Goal: Communication & Community: Answer question/provide support

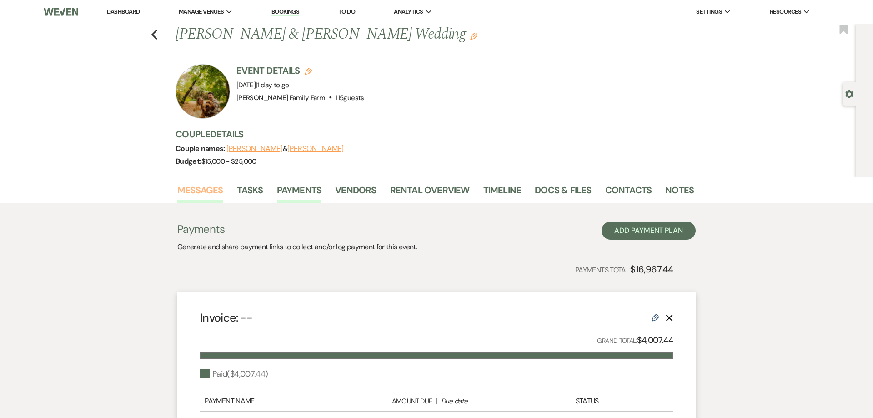
click at [210, 190] on link "Messages" at bounding box center [200, 193] width 46 height 20
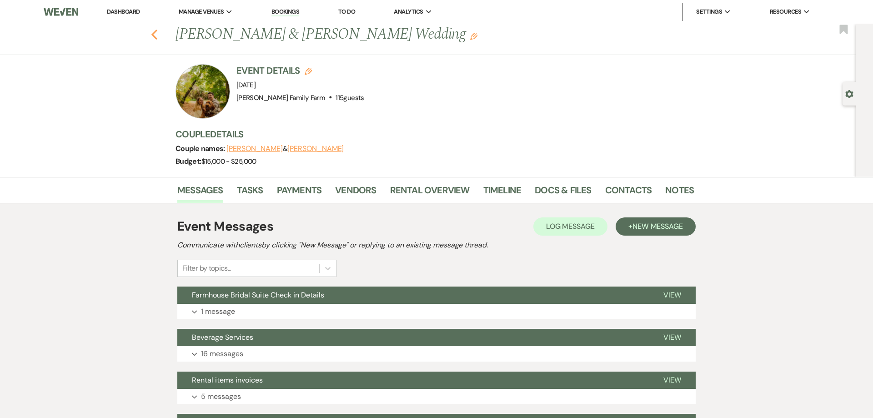
click at [155, 36] on use "button" at bounding box center [154, 35] width 6 height 10
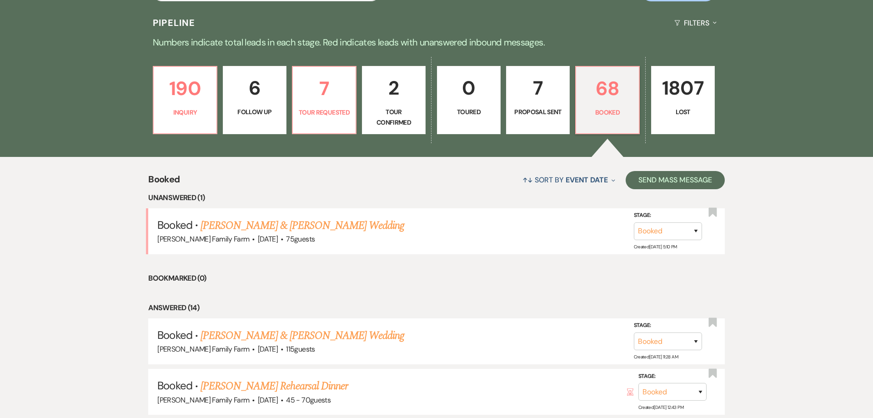
scroll to position [174, 0]
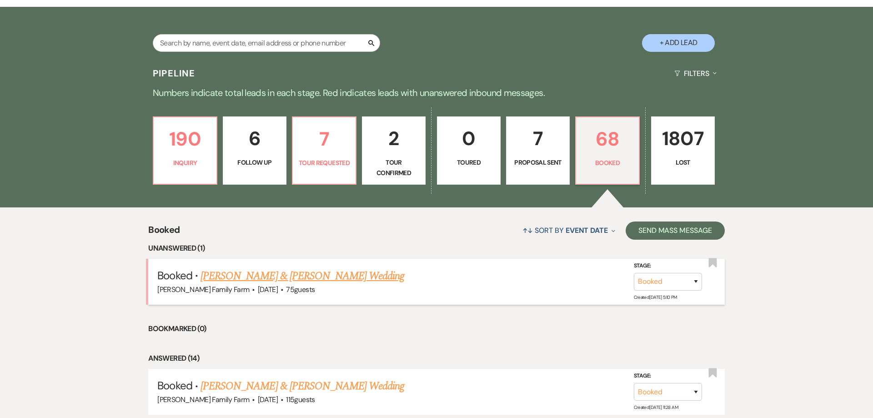
click at [287, 274] on link "[PERSON_NAME] & [PERSON_NAME] Wedding" at bounding box center [302, 276] width 204 height 16
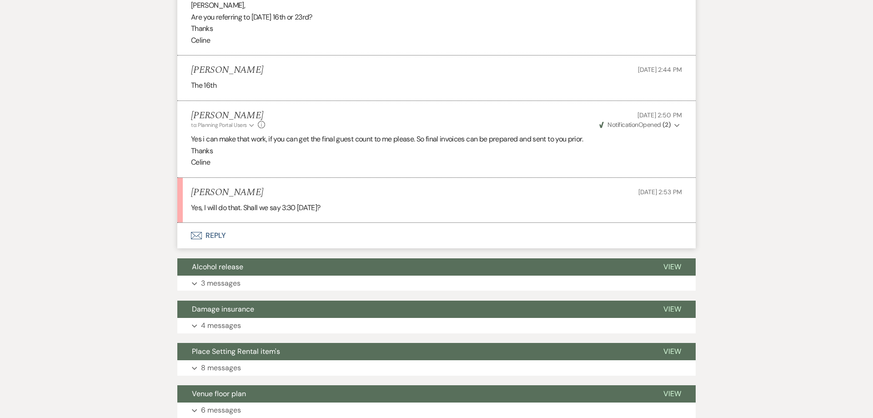
scroll to position [1507, 0]
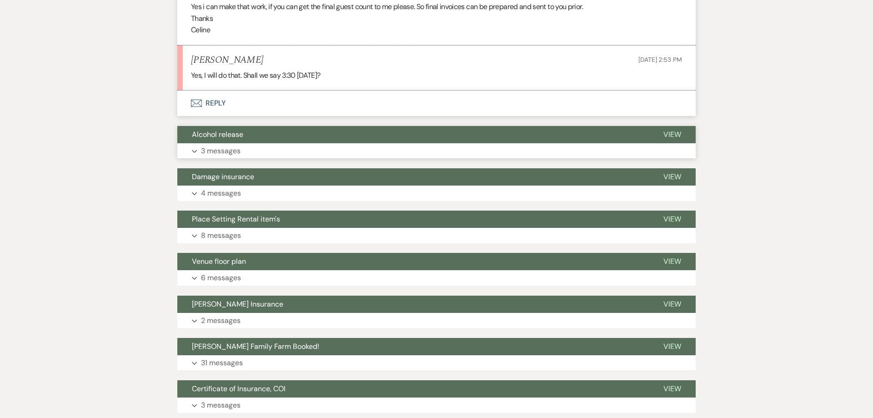
click at [218, 150] on p "3 messages" at bounding box center [221, 151] width 40 height 12
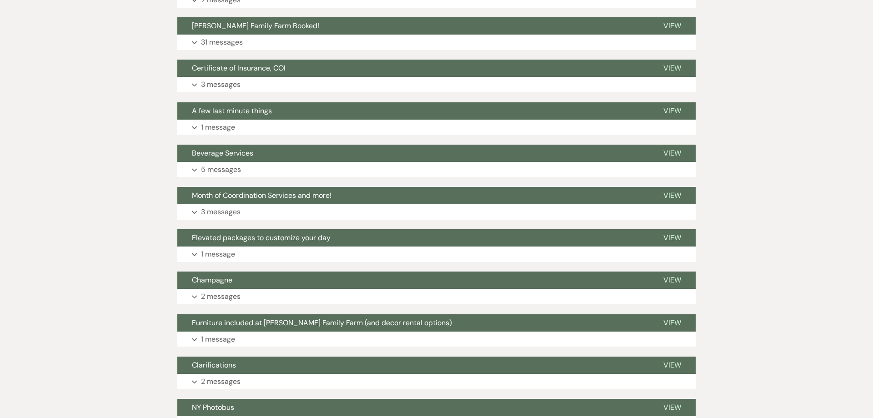
scroll to position [2086, 0]
click at [220, 171] on p "5 messages" at bounding box center [221, 169] width 40 height 12
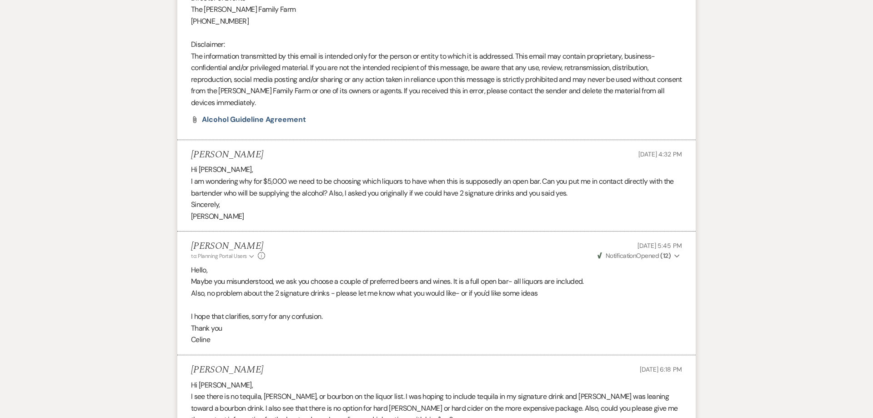
scroll to position [2839, 0]
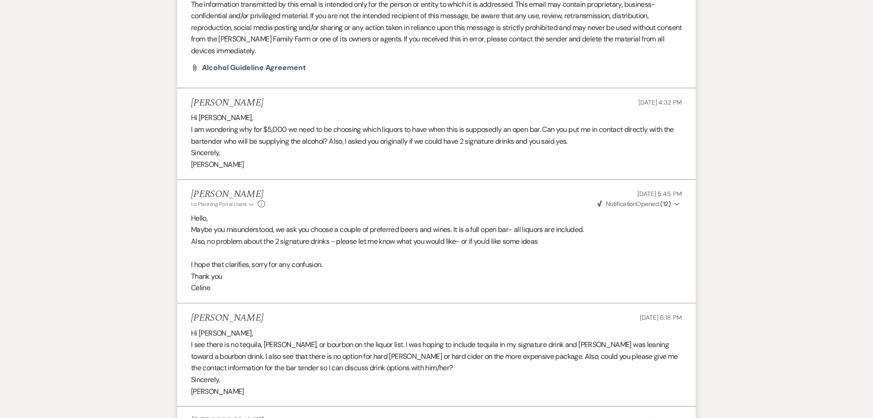
drag, startPoint x: 220, startPoint y: 278, endPoint x: 180, endPoint y: 206, distance: 82.2
click at [180, 206] on li "[PERSON_NAME] to: Planning Portal Users Expand Info [DATE] 5:45 PM Weven Check …" at bounding box center [436, 242] width 518 height 124
click at [249, 285] on li "[PERSON_NAME] to: Planning Portal Users Expand Info [DATE] 5:45 PM Weven Check …" at bounding box center [436, 242] width 518 height 124
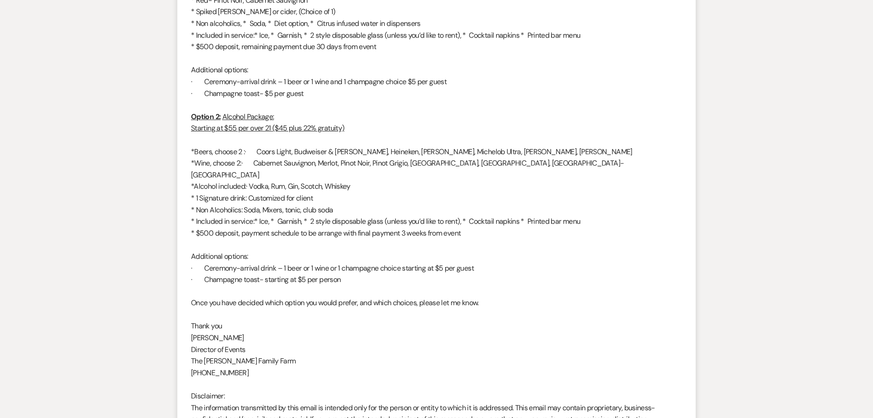
scroll to position [2434, 0]
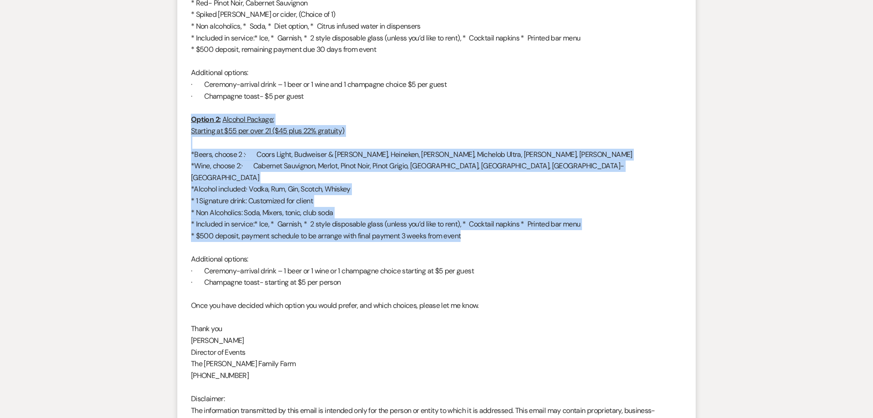
drag, startPoint x: 191, startPoint y: 120, endPoint x: 474, endPoint y: 223, distance: 301.0
click at [474, 223] on div "Good afternoon, Happy 5 months to go! I hope you are well and having a good wee…" at bounding box center [436, 154] width 491 height 616
copy div "Option 2: Alcohol Package: Starting at $55 per over 21 ($45 plus 22% gratuity) …"
click at [279, 146] on p at bounding box center [436, 143] width 491 height 12
drag, startPoint x: 223, startPoint y: 121, endPoint x: 496, endPoint y: 224, distance: 292.0
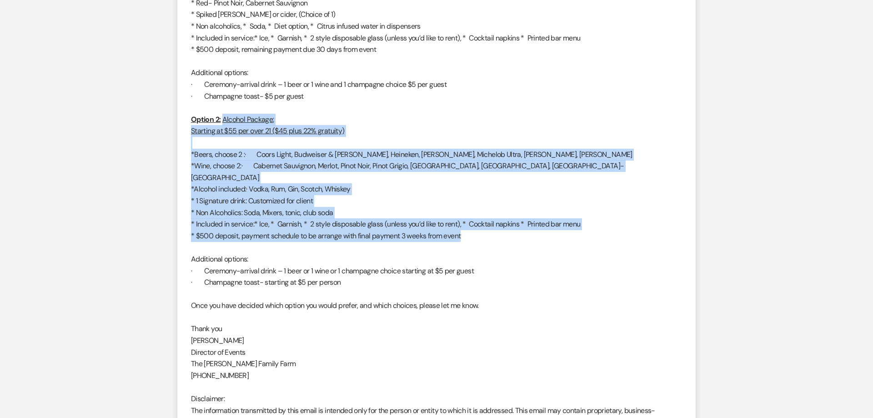
click at [496, 224] on div "Good afternoon, Happy 5 months to go! I hope you are well and having a good wee…" at bounding box center [436, 154] width 491 height 616
click at [330, 170] on p "*Wine, choose 2:· Cabernet Sauvignon, Merlot, Pinot Noir, Pinot Grigio, [GEOGRA…" at bounding box center [436, 171] width 491 height 23
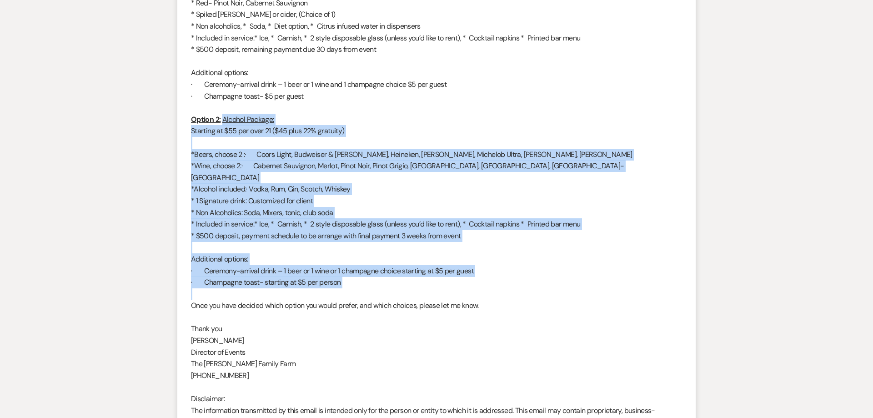
drag, startPoint x: 222, startPoint y: 121, endPoint x: 399, endPoint y: 278, distance: 235.7
click at [399, 278] on div "Good afternoon, Happy 5 months to go! I hope you are well and having a good wee…" at bounding box center [436, 154] width 491 height 616
copy div "Alcohol Package: Starting at $55 per over 21 ($45 plus 22% gratuity) *Beers, ch…"
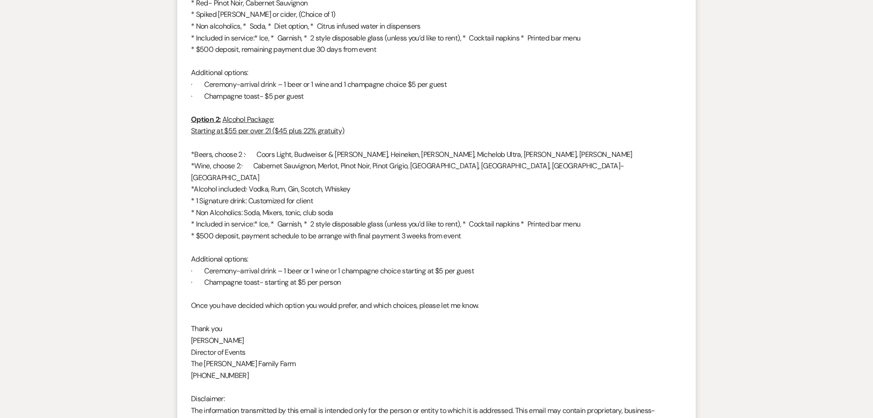
click at [290, 334] on p "[PERSON_NAME]" at bounding box center [436, 340] width 491 height 12
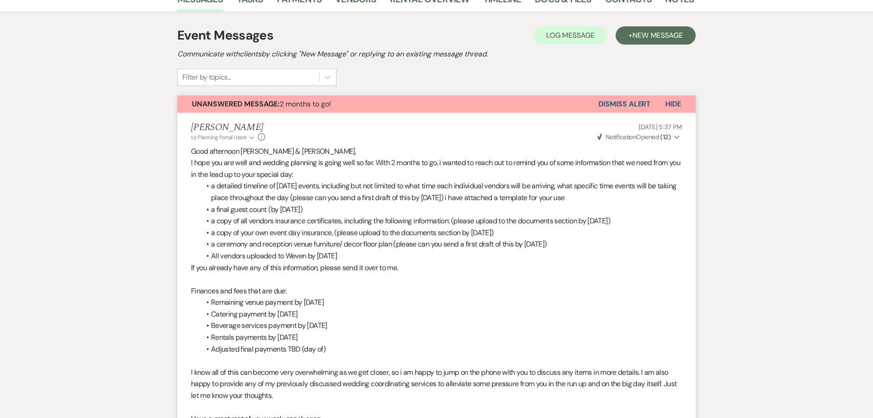
scroll to position [0, 0]
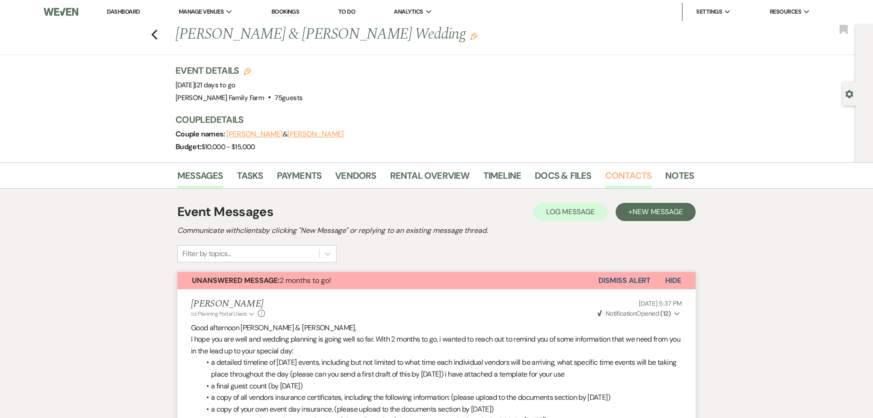
click at [614, 174] on link "Contacts" at bounding box center [628, 178] width 47 height 20
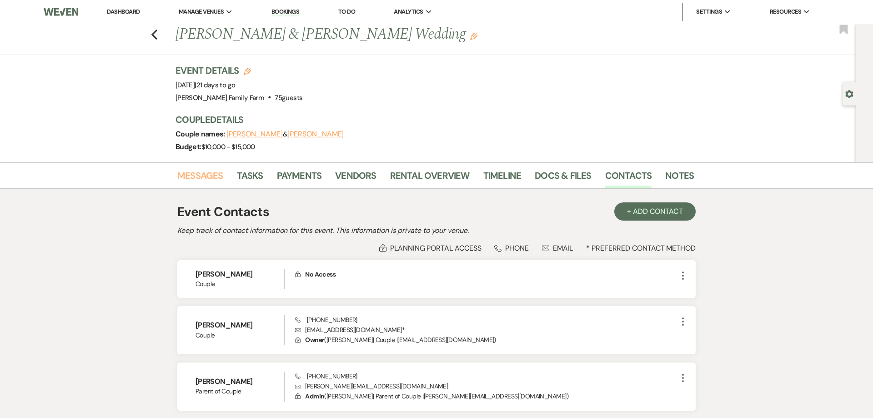
click at [200, 178] on link "Messages" at bounding box center [200, 178] width 46 height 20
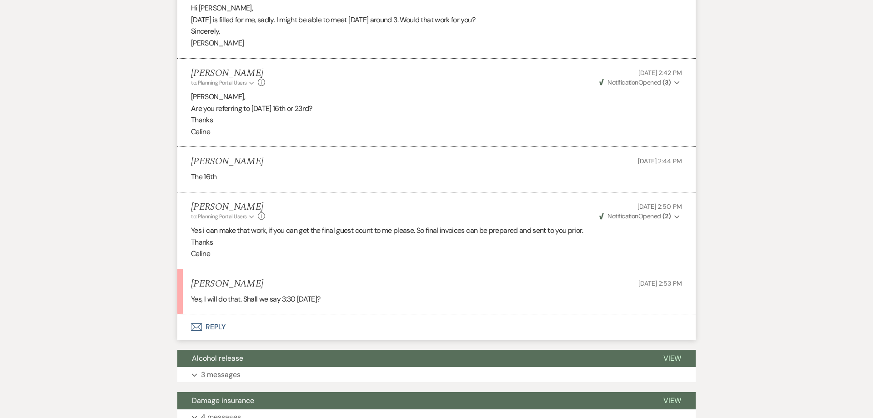
scroll to position [1286, 0]
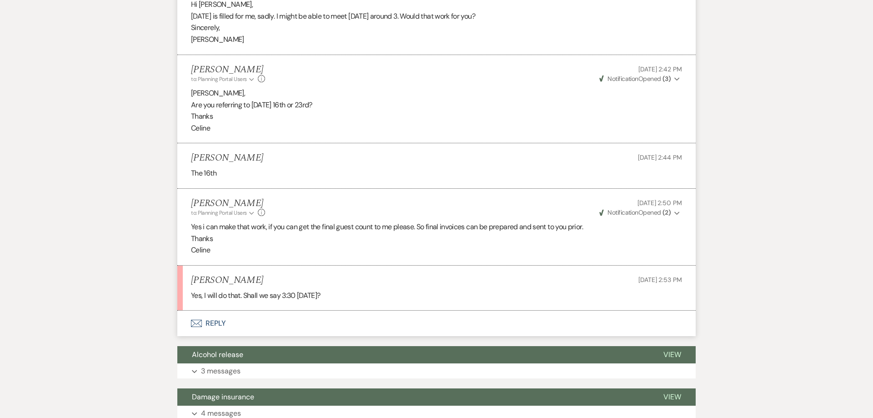
click at [216, 323] on button "Envelope Reply" at bounding box center [436, 323] width 518 height 25
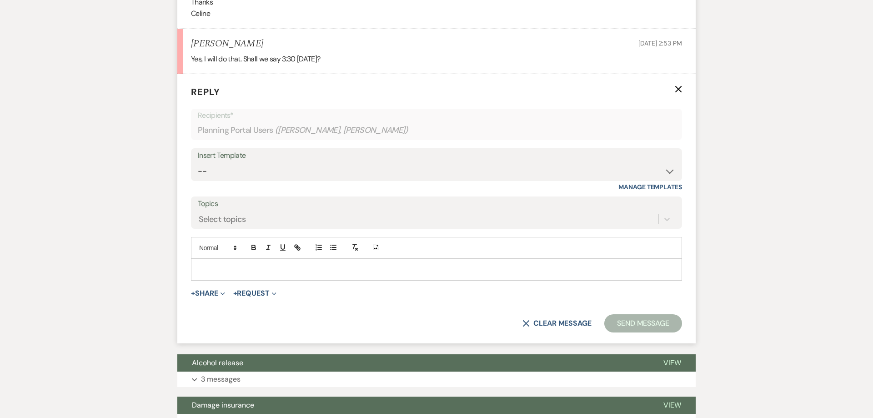
scroll to position [1523, 0]
click at [216, 278] on div at bounding box center [436, 269] width 490 height 21
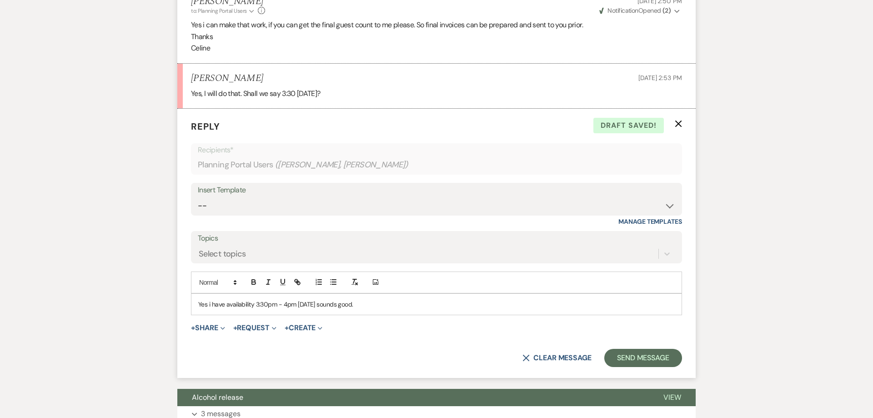
scroll to position [1477, 0]
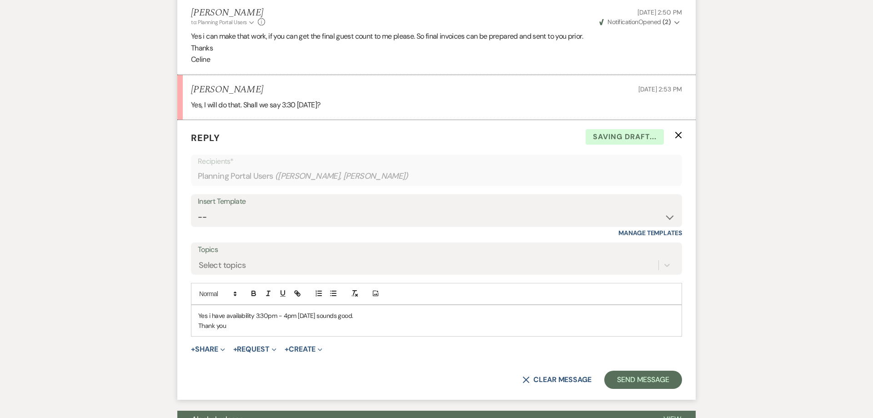
click at [232, 325] on p "Thank you" at bounding box center [436, 325] width 476 height 10
click at [620, 380] on button "Send Message" at bounding box center [643, 379] width 78 height 18
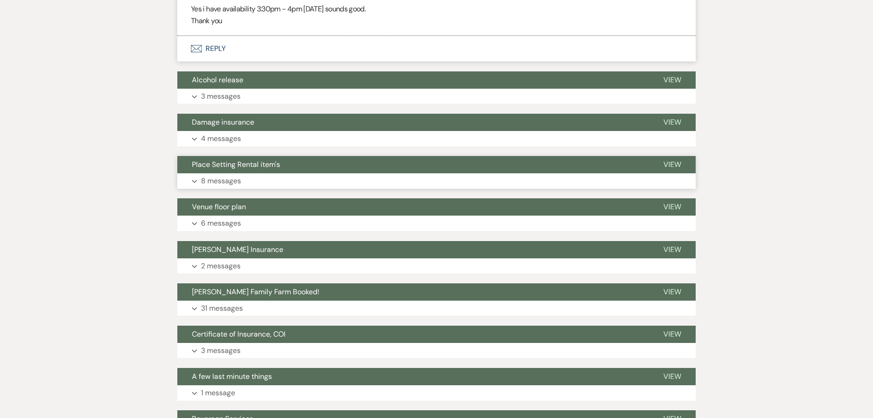
scroll to position [1627, 0]
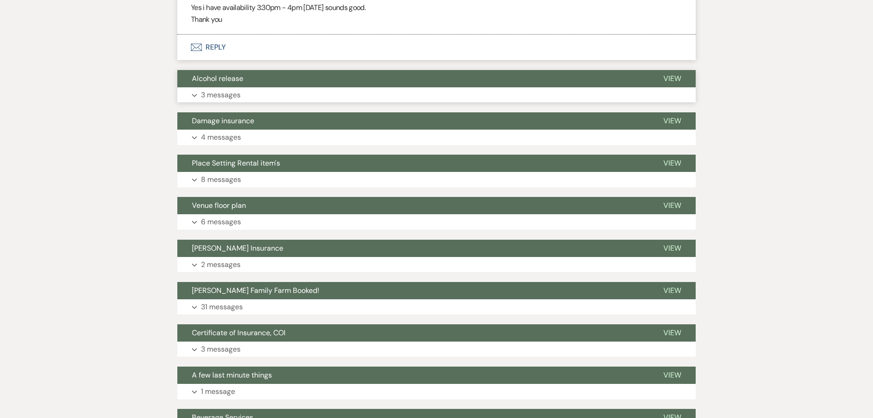
click at [235, 95] on p "3 messages" at bounding box center [221, 95] width 40 height 12
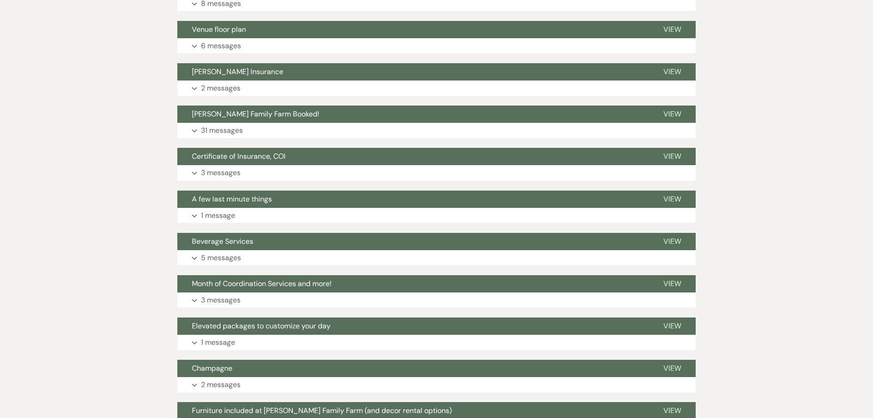
scroll to position [2068, 0]
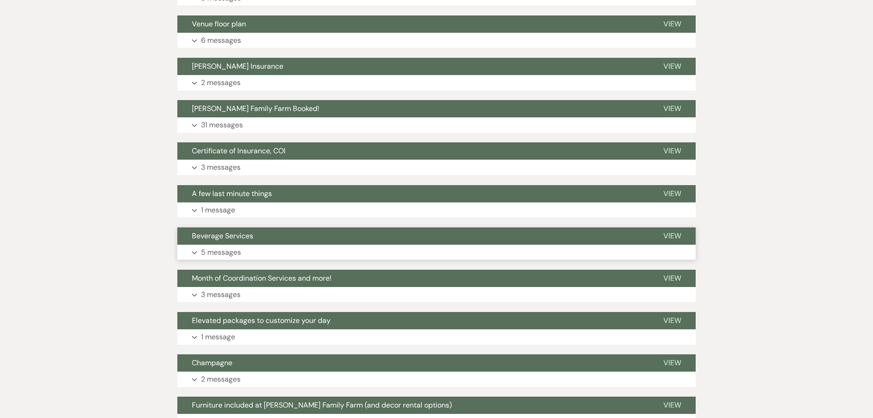
click at [236, 250] on p "5 messages" at bounding box center [221, 252] width 40 height 12
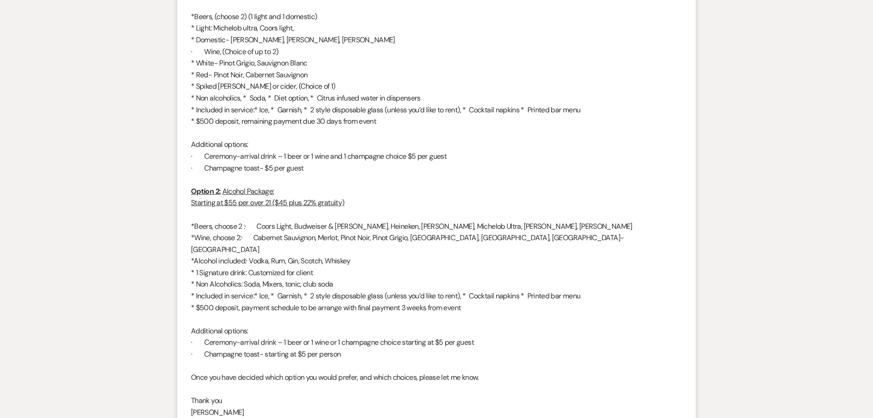
scroll to position [2427, 0]
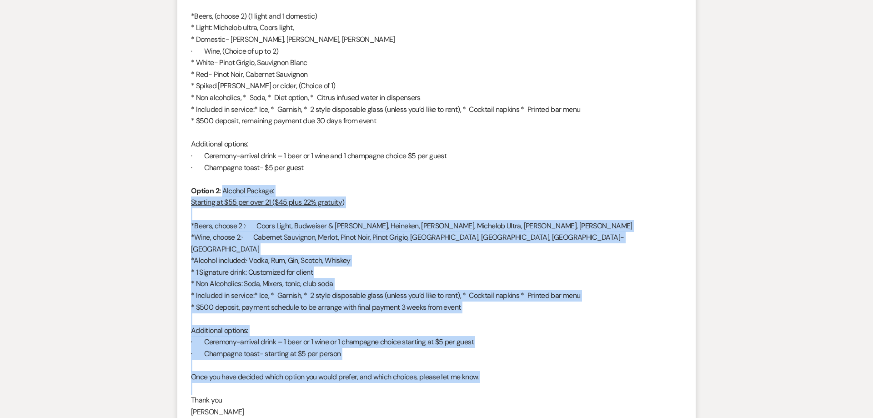
drag, startPoint x: 223, startPoint y: 193, endPoint x: 491, endPoint y: 372, distance: 322.0
click at [491, 372] on div "Good afternoon, Happy 5 months to go! I hope you are well and having a good wee…" at bounding box center [436, 225] width 491 height 616
copy div "Alcohol Package: Starting at $55 per over 21 ($45 plus 22% gratuity) *Beers, ch…"
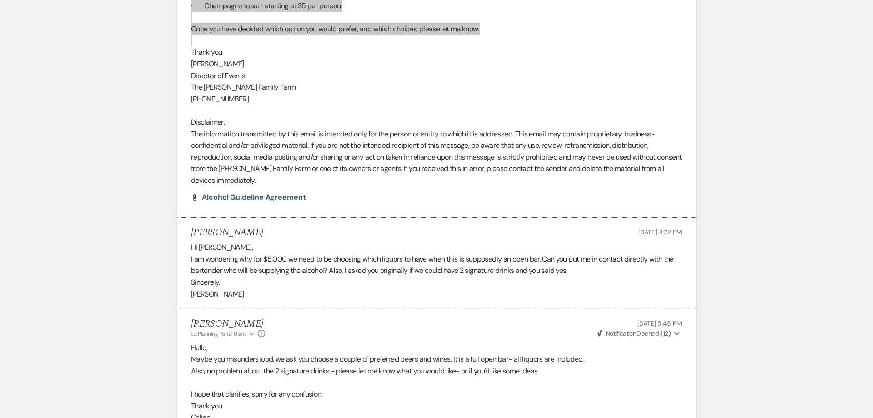
scroll to position [2786, 0]
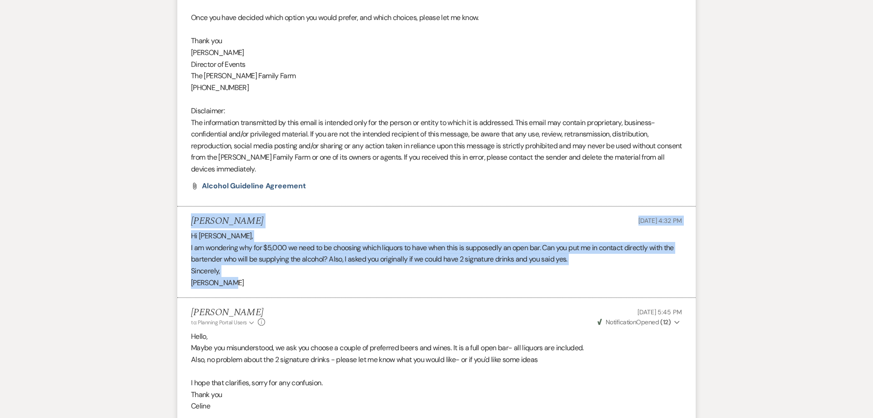
drag, startPoint x: 191, startPoint y: 210, endPoint x: 240, endPoint y: 274, distance: 80.7
click at [240, 274] on li "[PERSON_NAME] [DATE] 4:32 PM Hi [PERSON_NAME], I am wondering why for $5,000 we…" at bounding box center [436, 252] width 518 height 92
copy li "[PERSON_NAME] [DATE] 4:32 PM Hi [PERSON_NAME], I am wondering why for $5,000 we…"
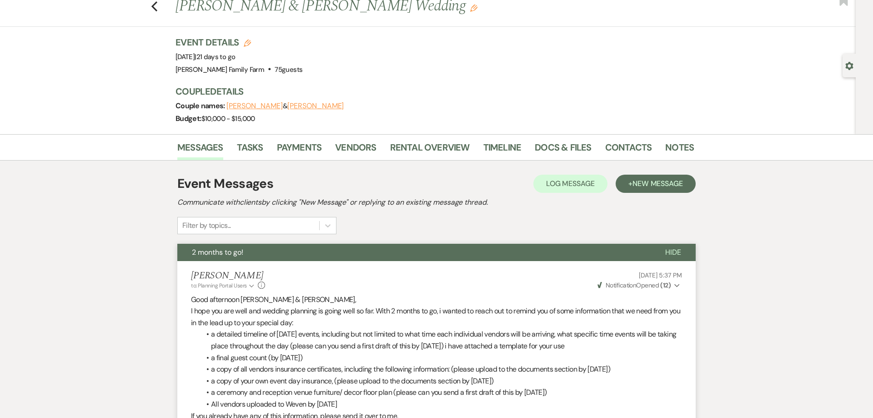
scroll to position [0, 0]
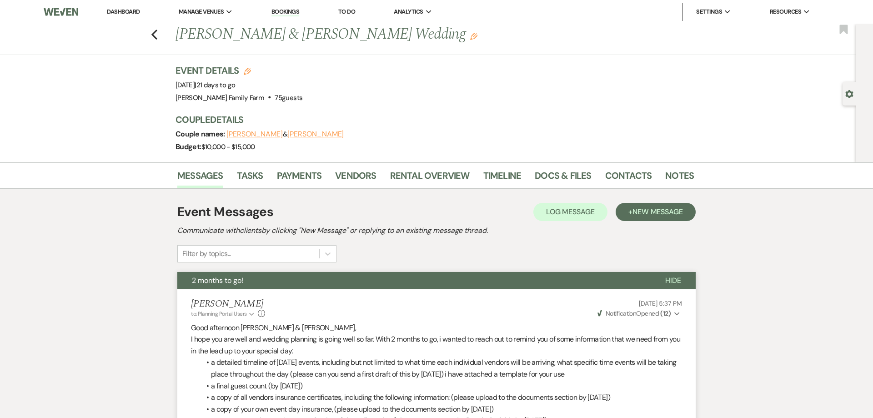
click at [279, 14] on link "Bookings" at bounding box center [285, 12] width 28 height 9
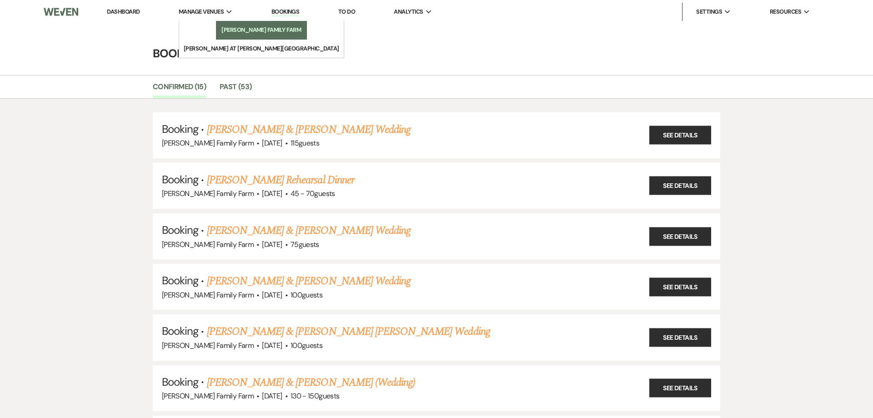
click at [220, 31] on li "[PERSON_NAME] Family Farm" at bounding box center [261, 29] width 82 height 9
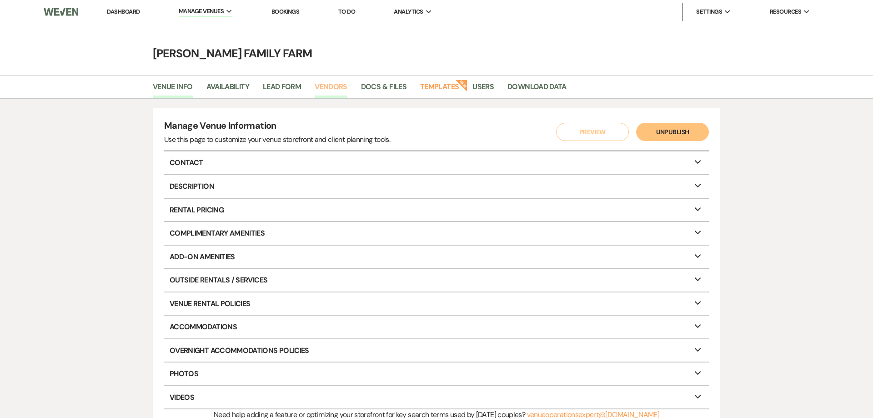
click at [329, 86] on link "Vendors" at bounding box center [330, 89] width 33 height 17
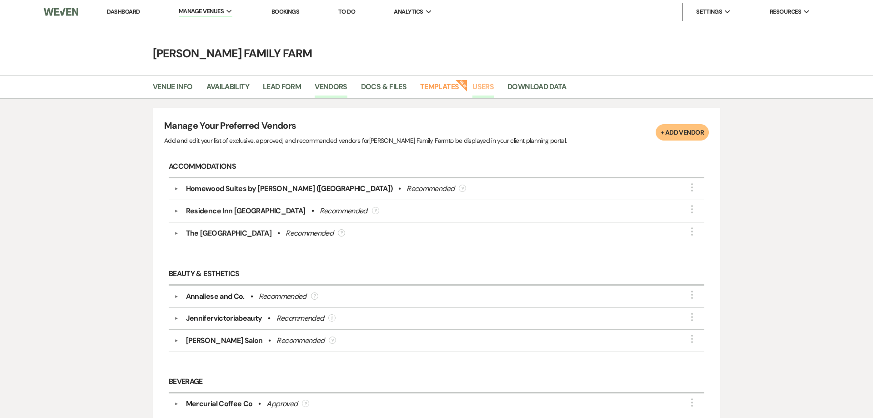
click at [484, 88] on link "Users" at bounding box center [482, 89] width 21 height 17
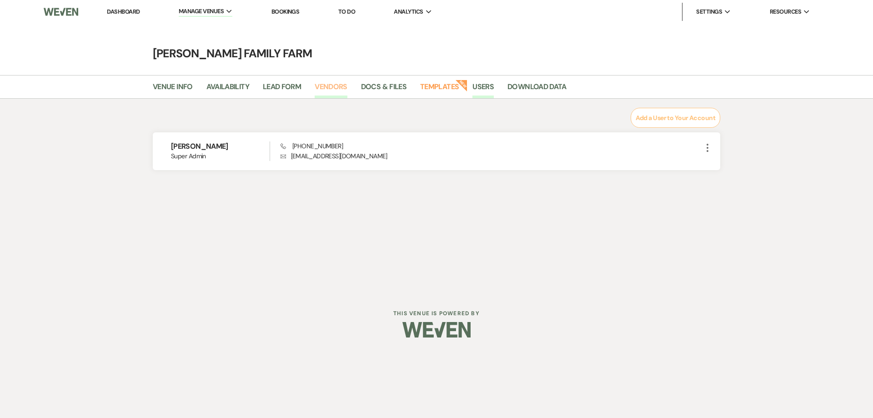
click at [326, 85] on link "Vendors" at bounding box center [330, 89] width 33 height 17
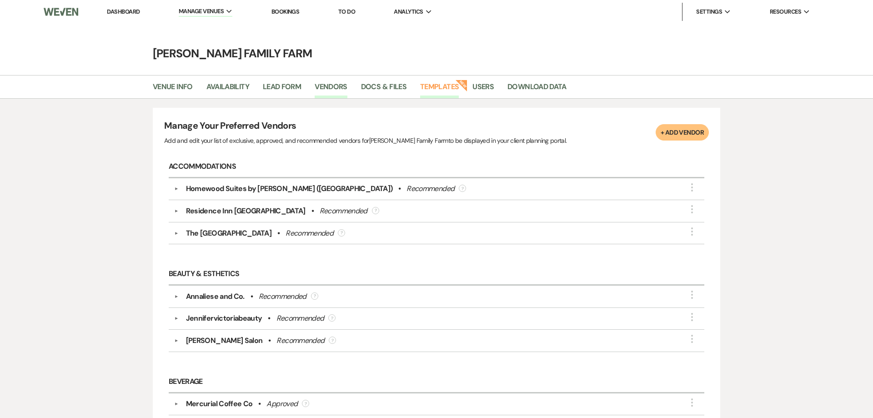
click at [436, 92] on link "Templates" at bounding box center [439, 89] width 39 height 17
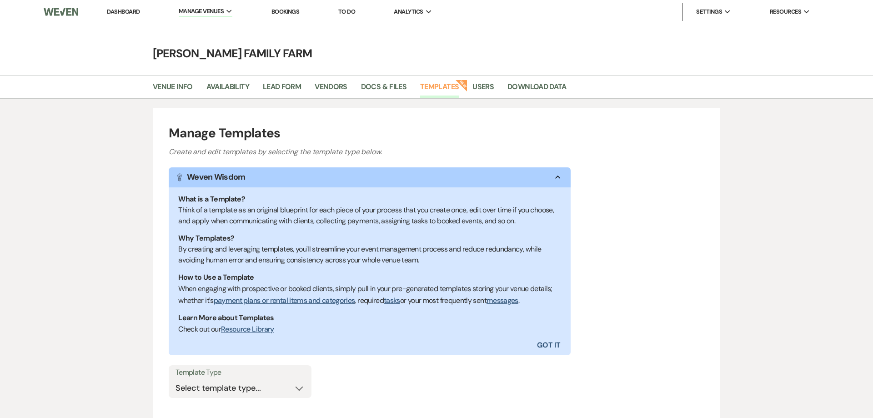
scroll to position [72, 0]
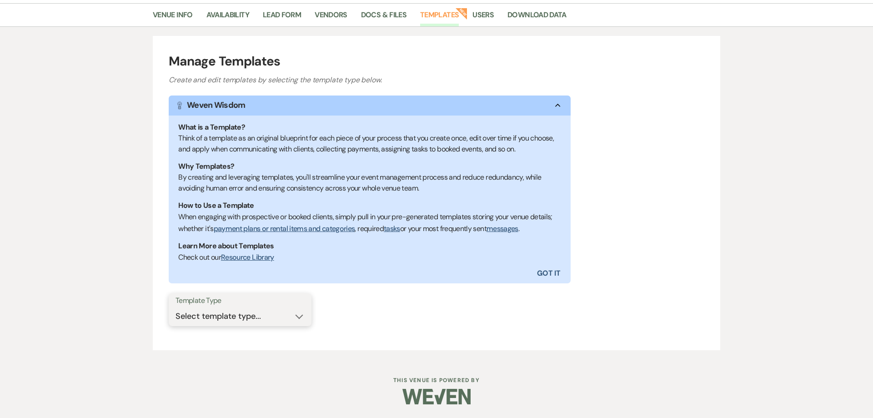
click at [175, 307] on select "Select template type... Task List Message Templates Payment Plan Inventory Item…" at bounding box center [239, 316] width 129 height 18
select select "Message Templates"
click option "Message Templates" at bounding box center [0, 0] width 0 height 0
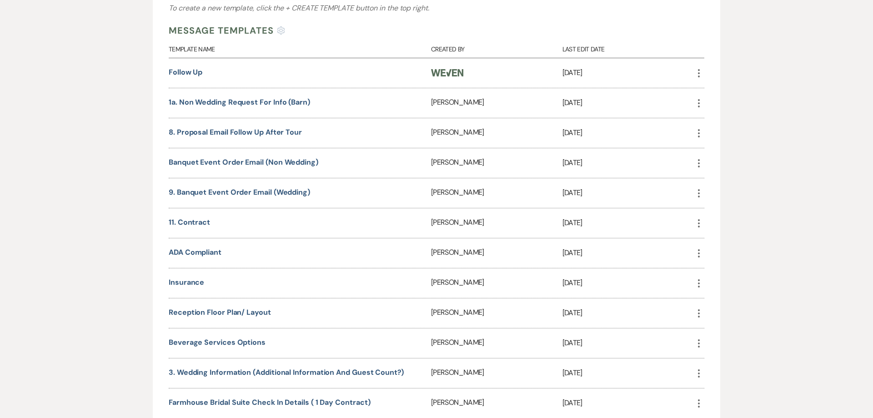
scroll to position [396, 0]
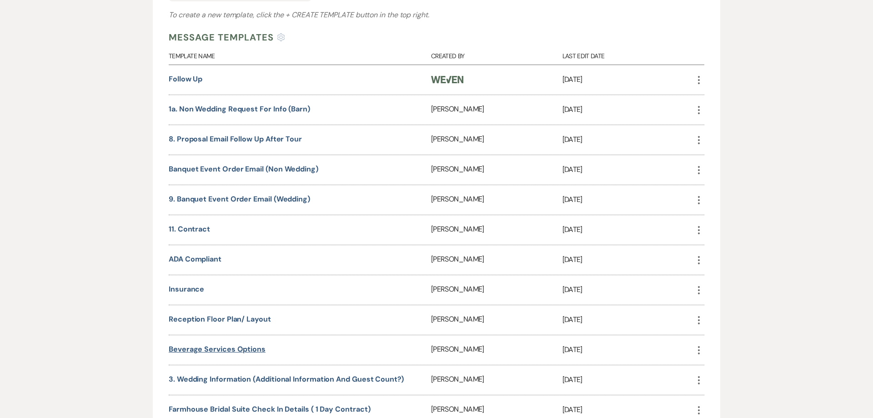
click at [234, 350] on link "Beverage Services Options" at bounding box center [217, 349] width 97 height 10
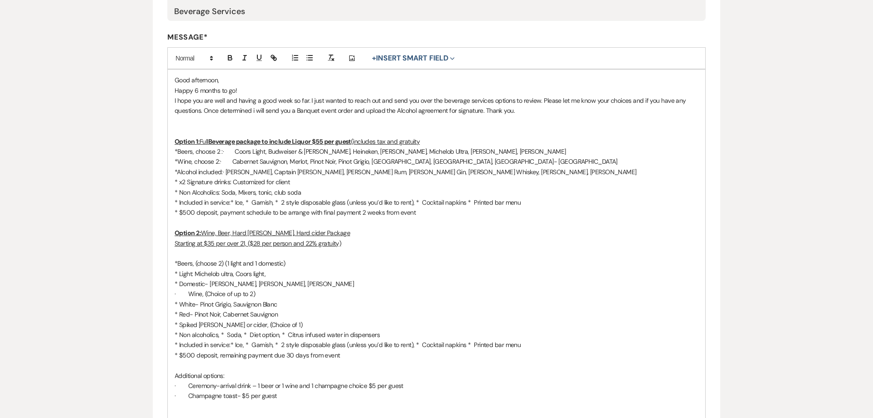
scroll to position [209, 0]
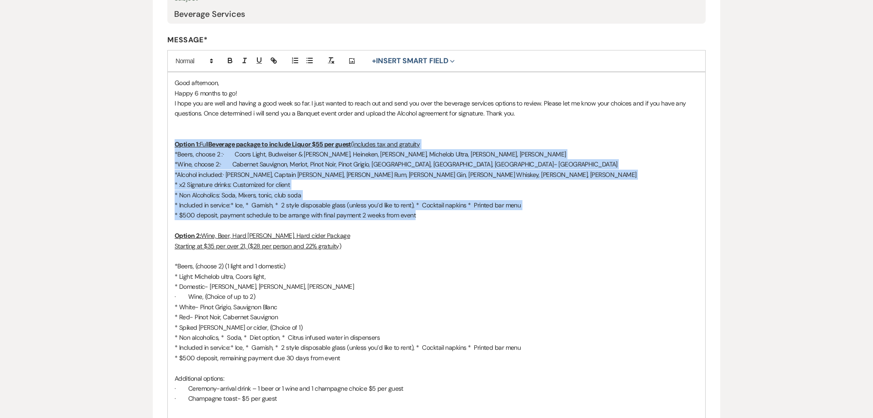
drag, startPoint x: 175, startPoint y: 144, endPoint x: 440, endPoint y: 218, distance: 275.0
click at [440, 218] on div "Good afternoon, Happy 6 months to go! I hope you are well and having a good wee…" at bounding box center [436, 337] width 537 height 530
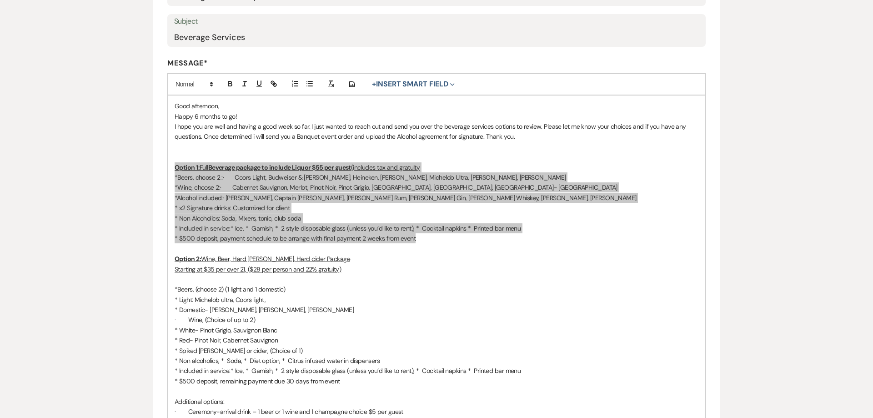
scroll to position [0, 0]
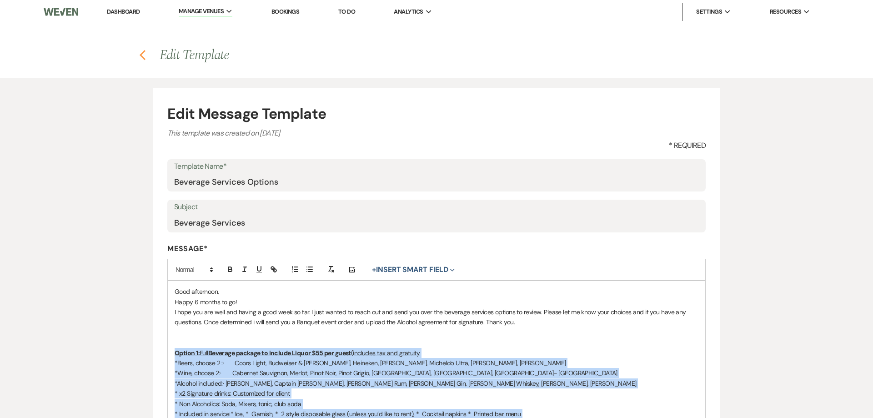
click at [145, 57] on icon "Previous" at bounding box center [142, 55] width 7 height 11
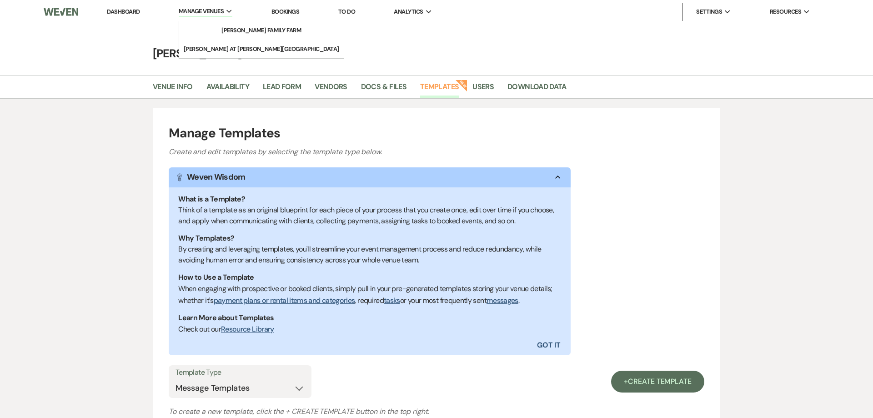
click at [199, 15] on span "Manage Venues" at bounding box center [201, 11] width 45 height 9
click at [216, 24] on link "[PERSON_NAME] Family Farm" at bounding box center [261, 30] width 91 height 18
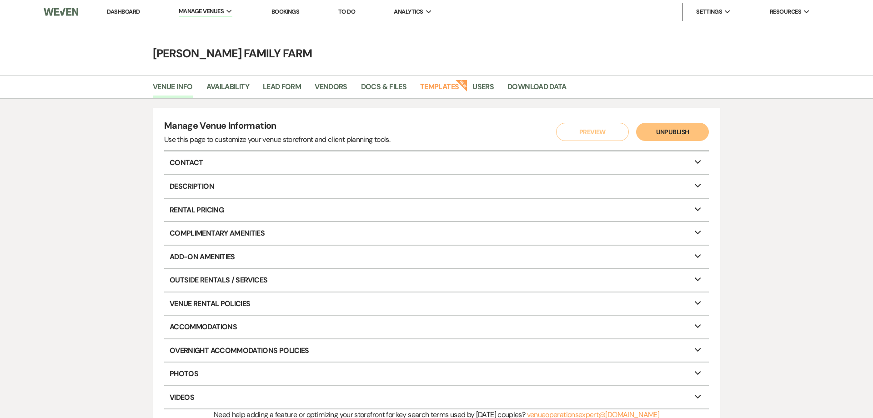
click at [131, 11] on link "Dashboard" at bounding box center [123, 12] width 33 height 8
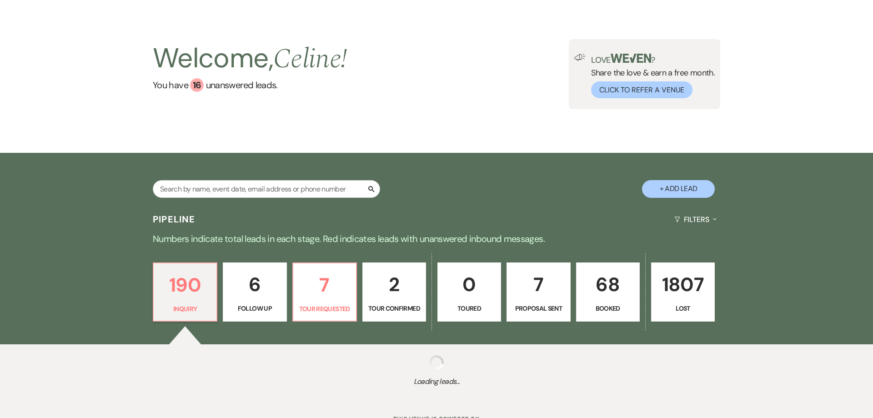
scroll to position [66, 0]
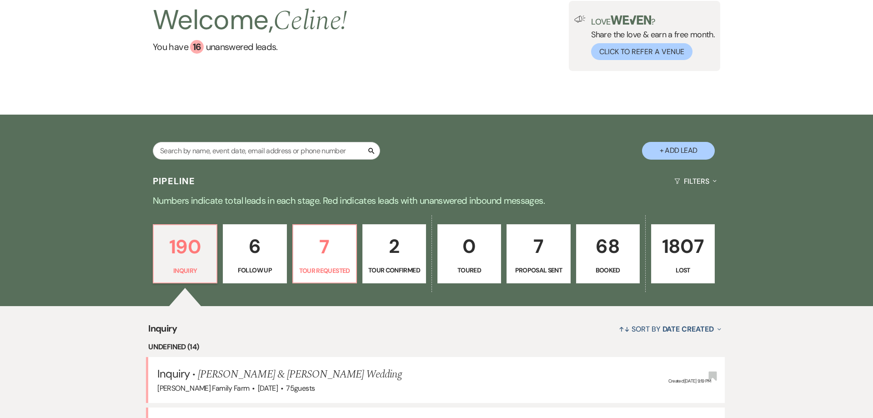
click at [593, 260] on p "68" at bounding box center [608, 246] width 52 height 30
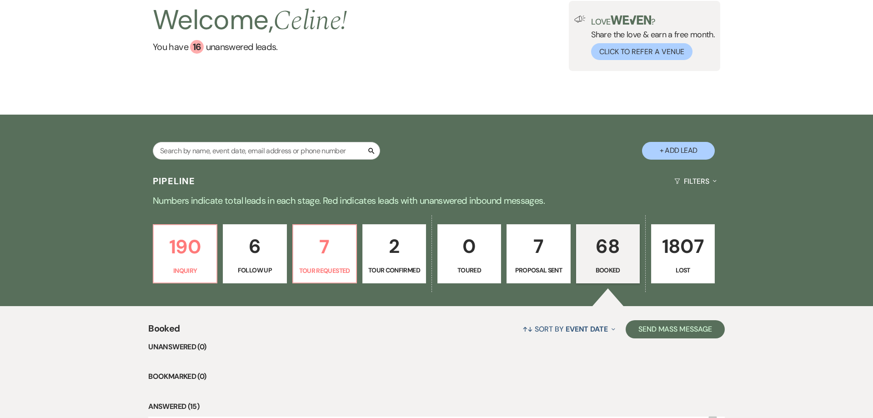
scroll to position [321, 0]
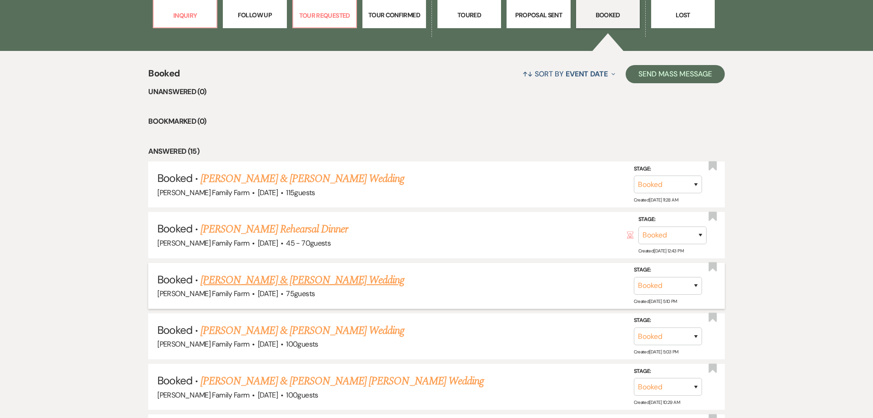
click at [291, 280] on link "[PERSON_NAME] & [PERSON_NAME] Wedding" at bounding box center [302, 280] width 204 height 16
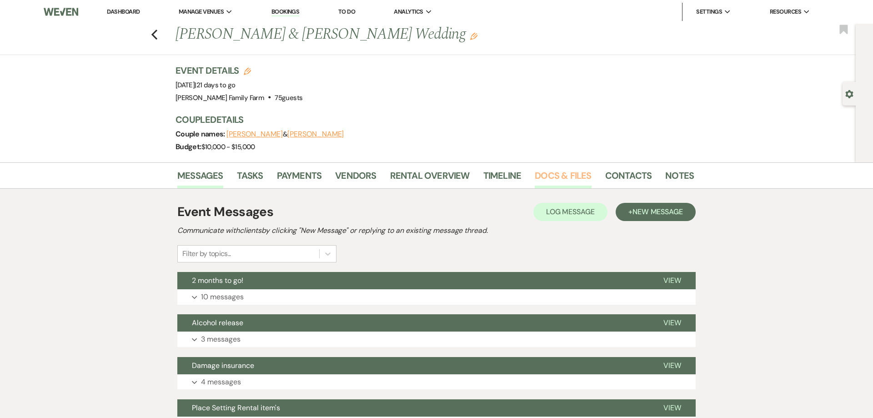
click at [551, 173] on link "Docs & Files" at bounding box center [562, 178] width 56 height 20
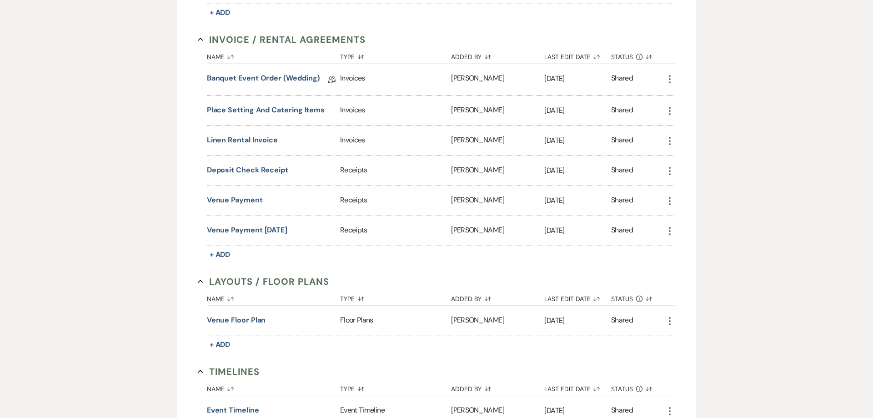
scroll to position [278, 0]
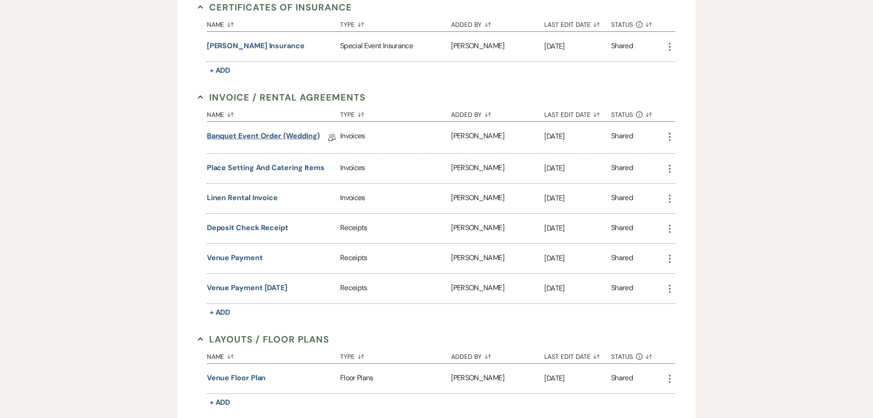
click at [260, 138] on link "Banquet Event Order (wedding)" at bounding box center [263, 137] width 113 height 14
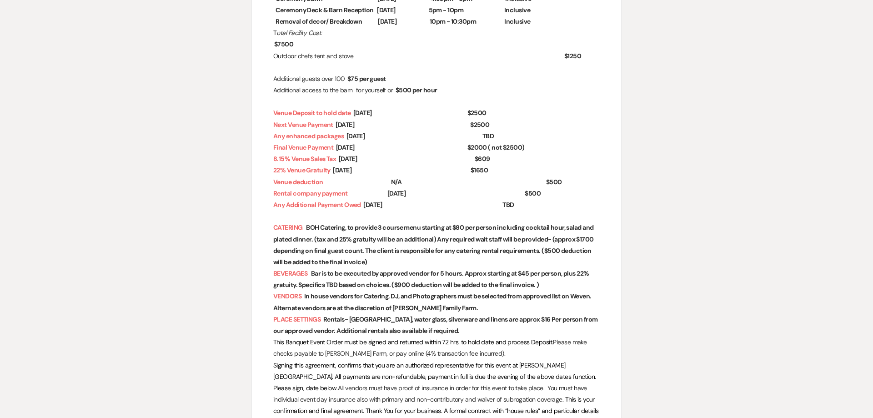
scroll to position [301, 0]
click at [299, 284] on span "Bar is to be executed by approved vendor for 5 hours. Approx starting at $45 pe…" at bounding box center [431, 279] width 316 height 22
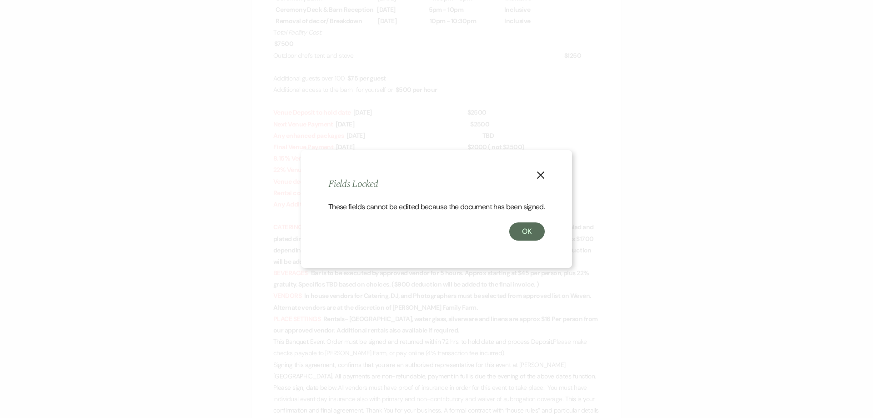
click at [540, 171] on use "button" at bounding box center [540, 174] width 7 height 7
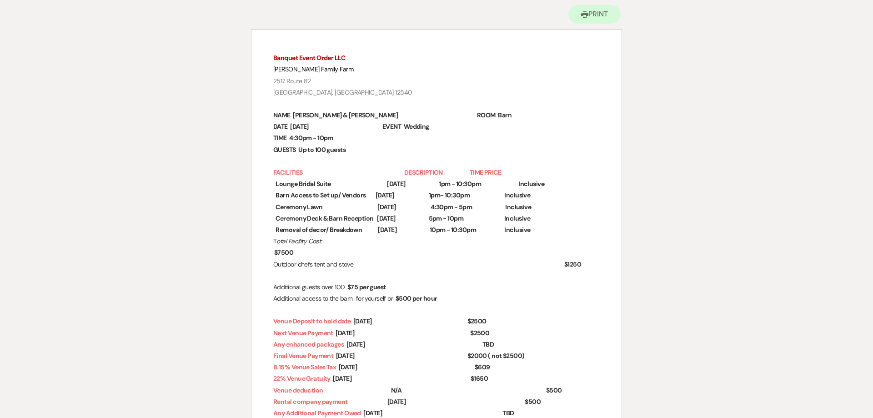
scroll to position [0, 0]
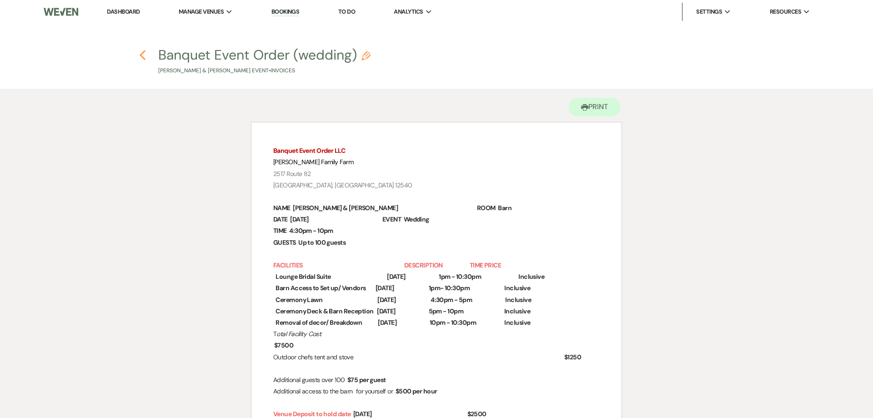
click at [144, 57] on use "button" at bounding box center [143, 55] width 6 height 10
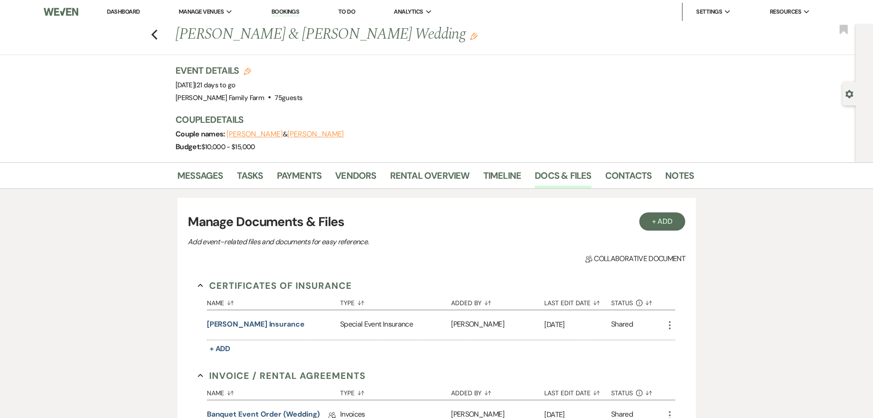
scroll to position [278, 0]
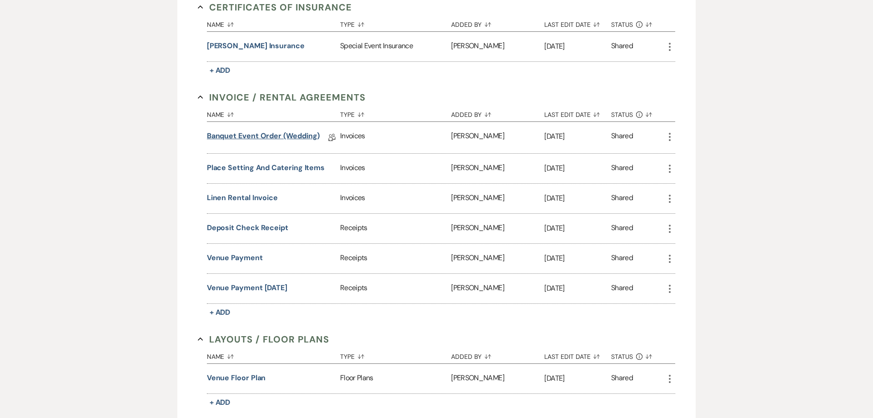
click at [258, 135] on link "Banquet Event Order (wedding)" at bounding box center [263, 137] width 113 height 14
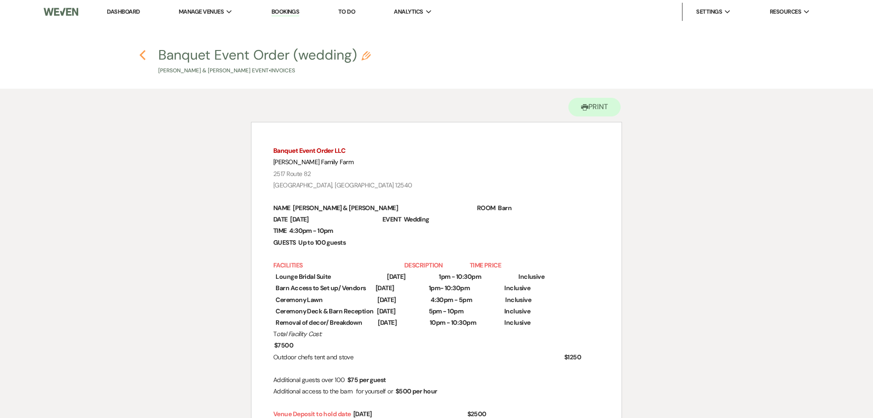
click at [143, 53] on use "button" at bounding box center [143, 55] width 6 height 10
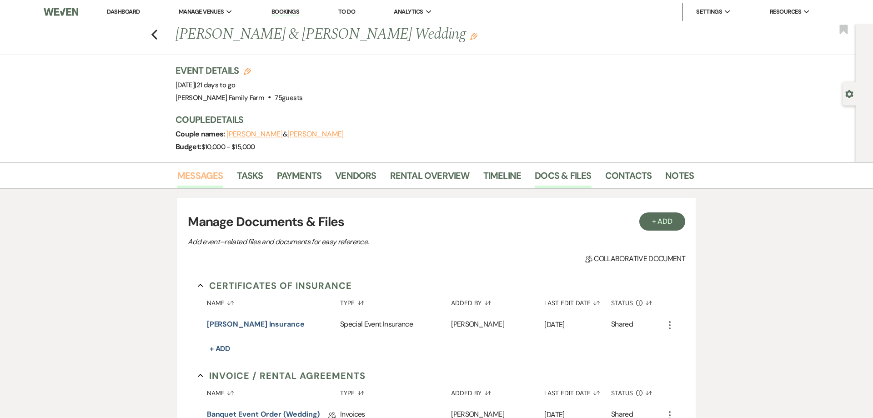
click at [198, 171] on link "Messages" at bounding box center [200, 178] width 46 height 20
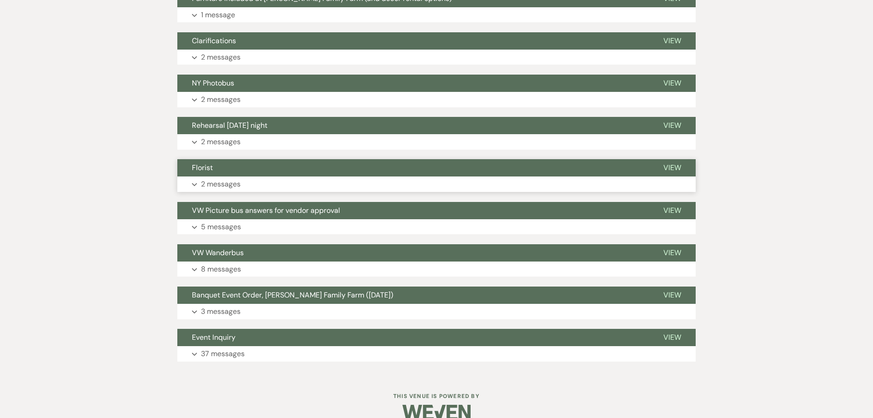
scroll to position [848, 0]
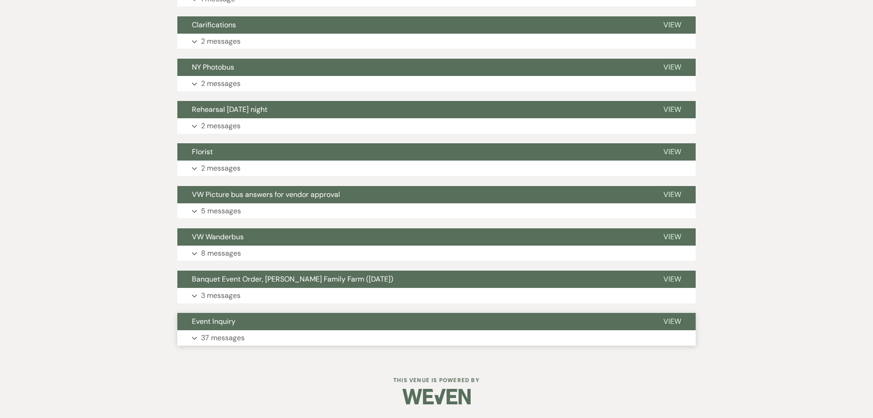
click at [233, 344] on button "Expand 37 messages" at bounding box center [436, 337] width 518 height 15
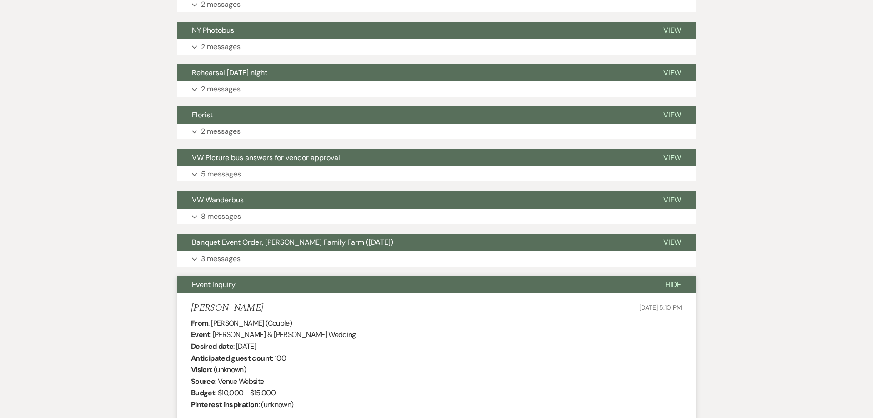
scroll to position [839, 0]
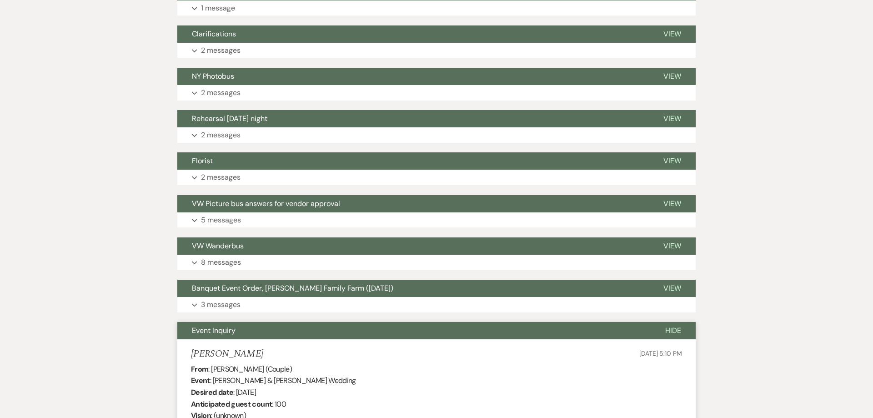
click at [234, 326] on span "Event Inquiry" at bounding box center [214, 330] width 44 height 10
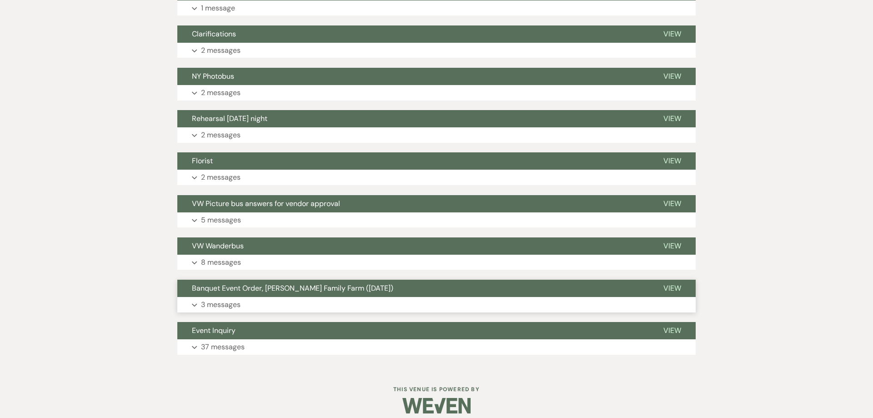
click at [214, 306] on p "3 messages" at bounding box center [221, 305] width 40 height 12
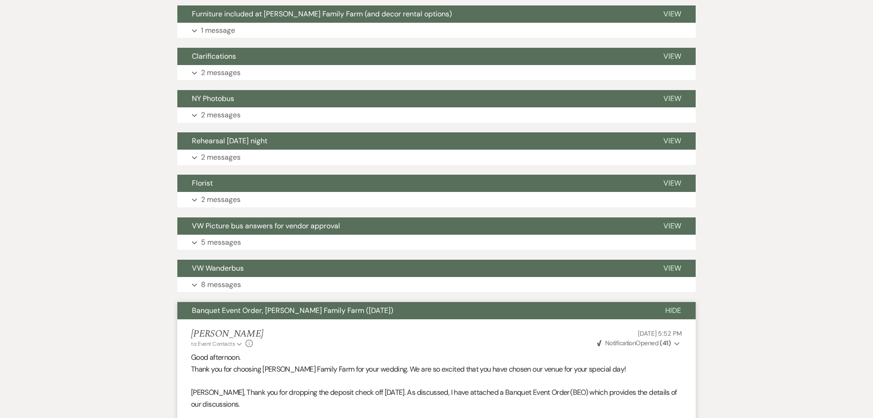
scroll to position [816, 0]
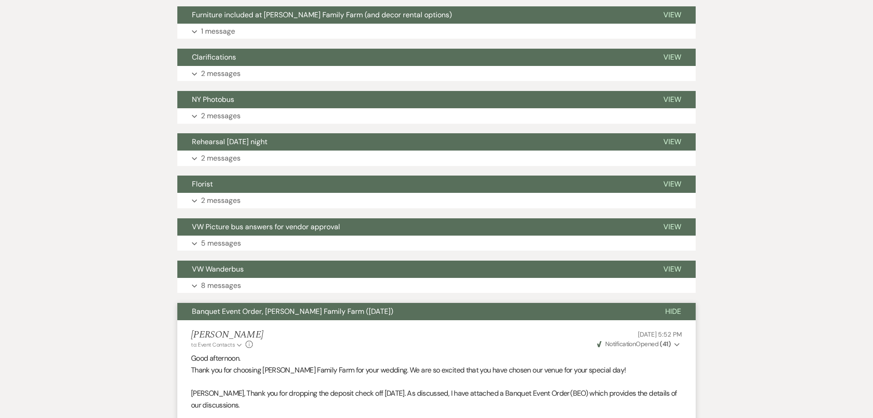
click at [215, 307] on span "Banquet Event Order, [PERSON_NAME] Family Farm ([DATE])" at bounding box center [292, 311] width 201 height 10
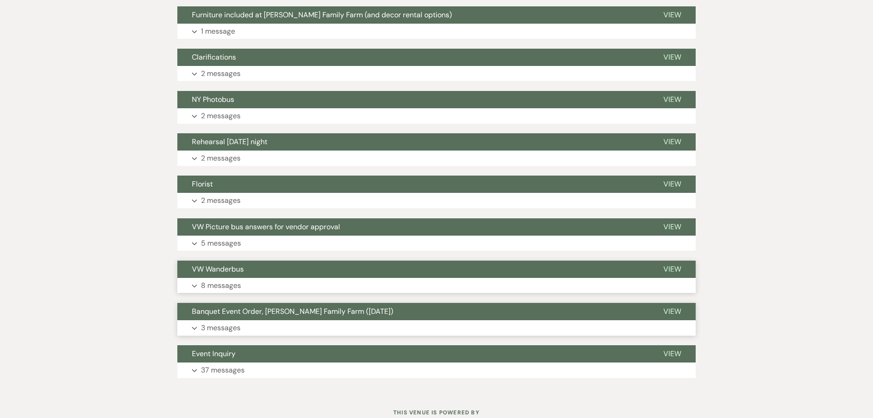
click at [207, 289] on p "8 messages" at bounding box center [221, 285] width 40 height 12
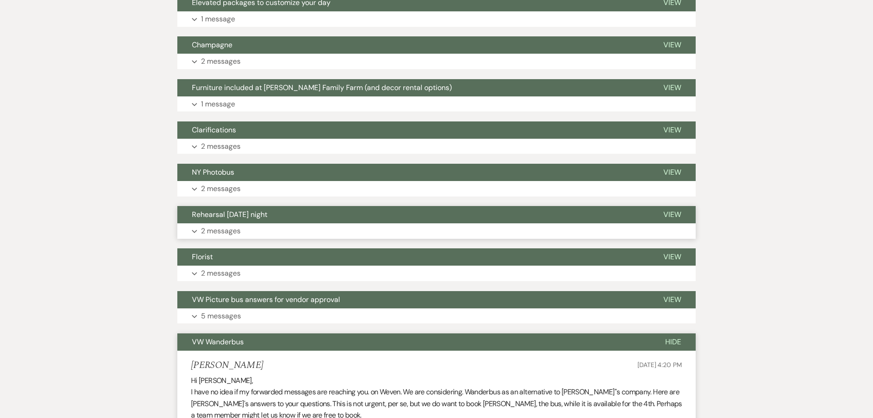
scroll to position [769, 0]
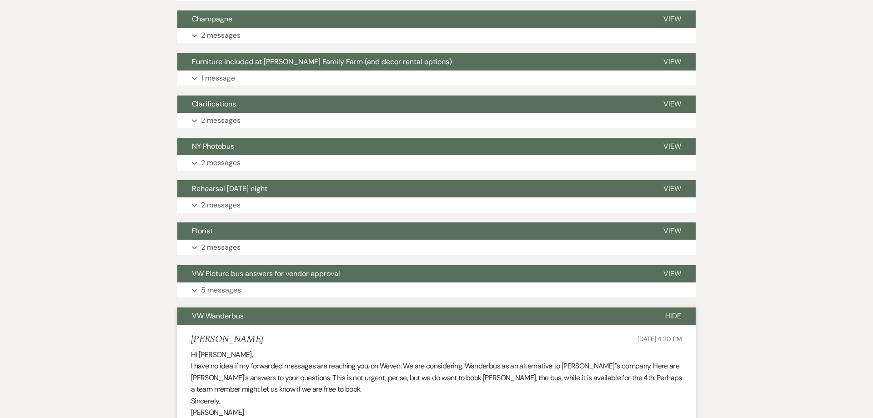
click at [216, 315] on span "VW Wanderbus" at bounding box center [218, 316] width 52 height 10
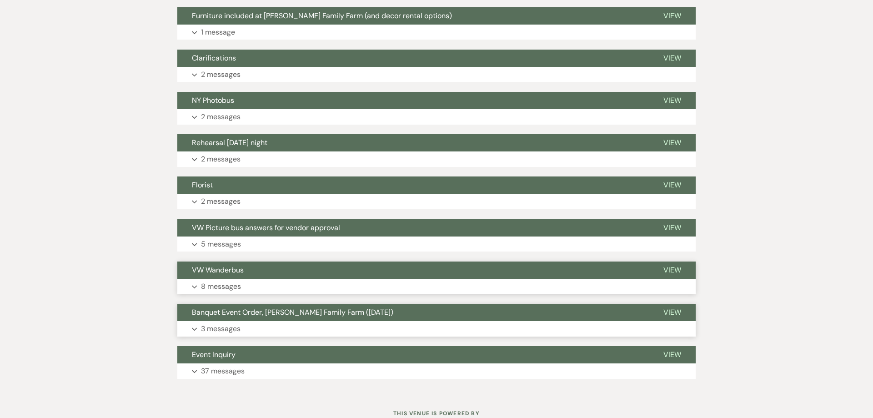
scroll to position [816, 0]
click at [240, 246] on p "5 messages" at bounding box center [221, 244] width 40 height 12
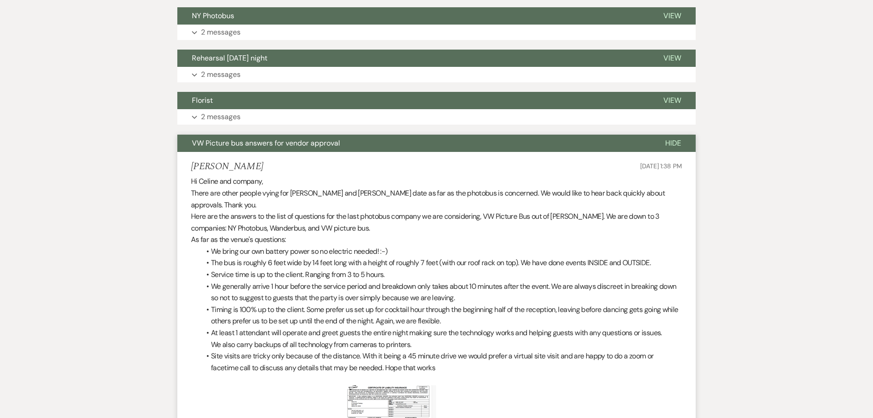
click at [220, 145] on span "VW Picture bus answers for vendor approval" at bounding box center [266, 143] width 148 height 10
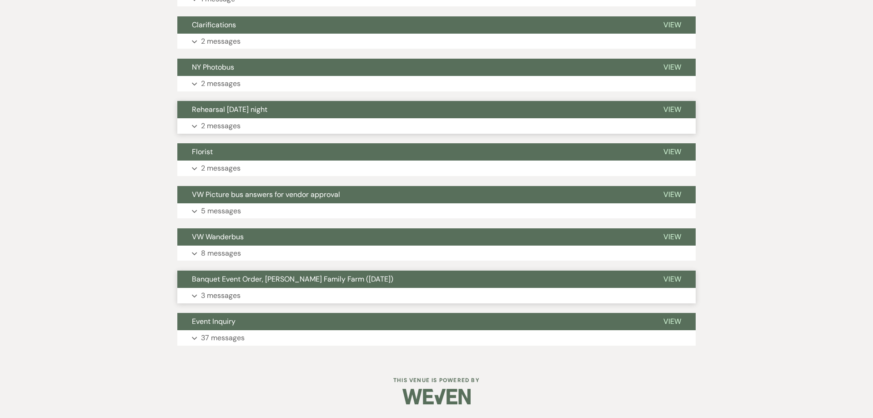
click at [219, 128] on p "2 messages" at bounding box center [221, 126] width 40 height 12
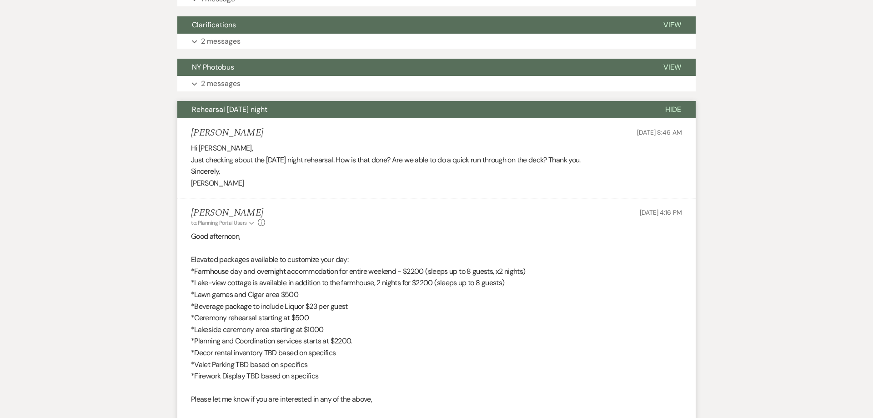
click at [220, 129] on h5 "[PERSON_NAME]" at bounding box center [227, 132] width 72 height 11
click at [159, 144] on div "Messages Tasks Payments Vendors Rental Overview Timeline Docs & Files Contacts …" at bounding box center [436, 7] width 873 height 1387
click at [223, 113] on span "Rehearsal [DATE] night" at bounding box center [229, 110] width 75 height 10
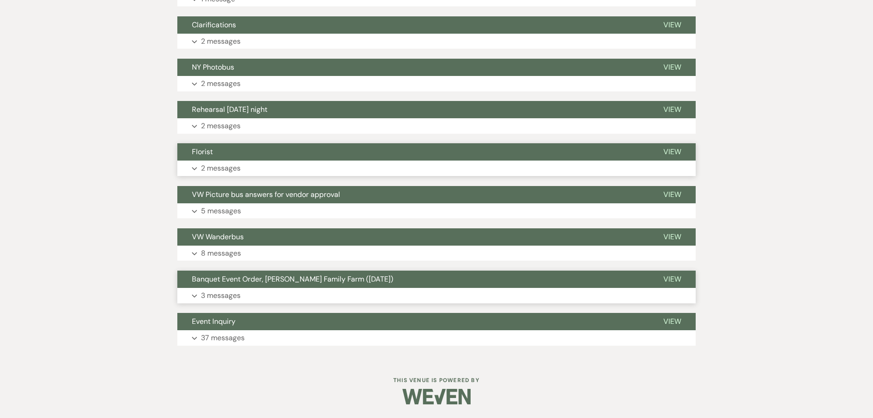
click at [226, 173] on p "2 messages" at bounding box center [221, 168] width 40 height 12
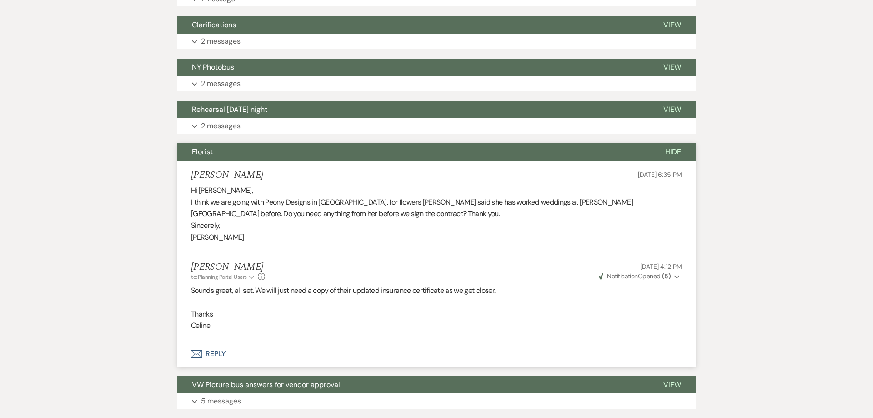
click at [210, 152] on span "Florist" at bounding box center [202, 152] width 21 height 10
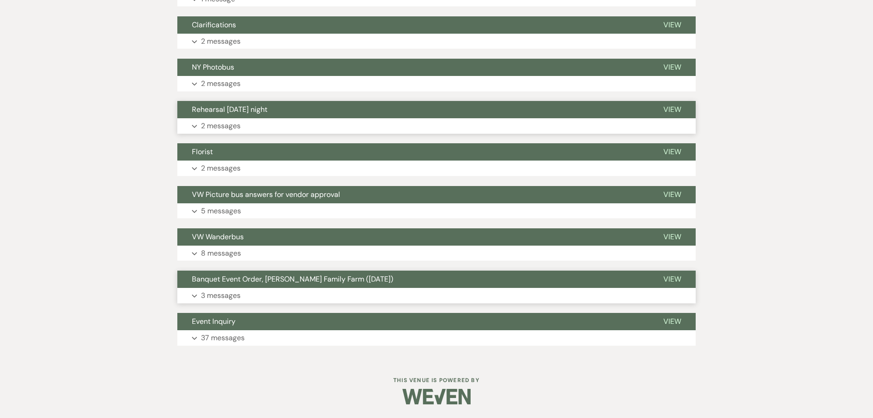
click at [211, 125] on p "2 messages" at bounding box center [221, 126] width 40 height 12
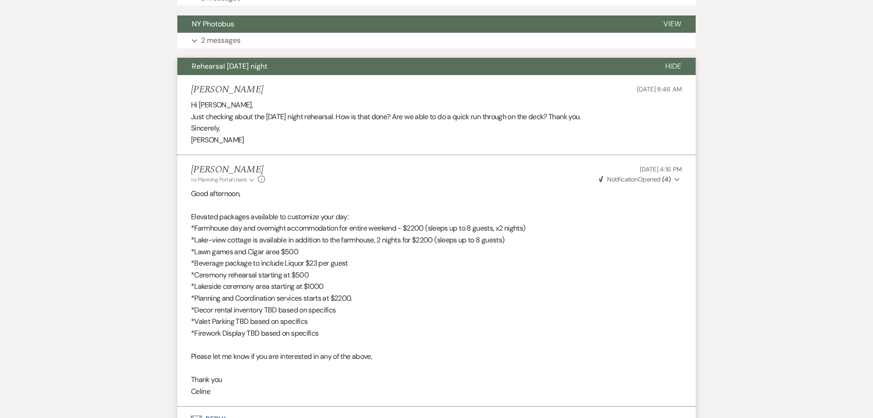
scroll to position [883, 0]
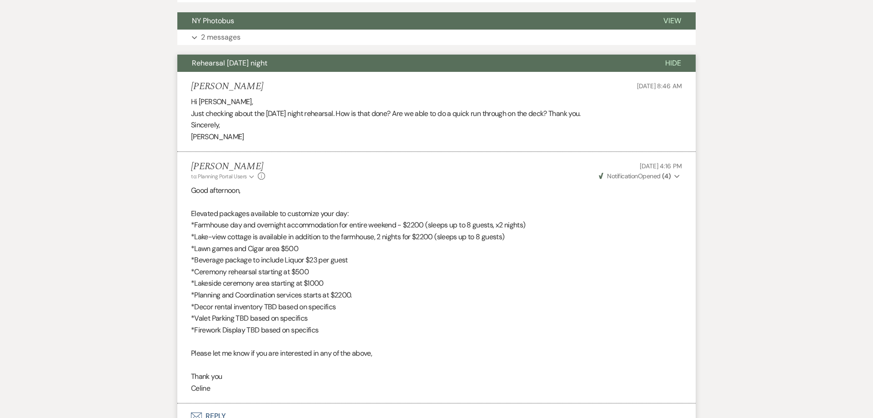
click at [215, 65] on span "Rehearsal [DATE] night" at bounding box center [229, 63] width 75 height 10
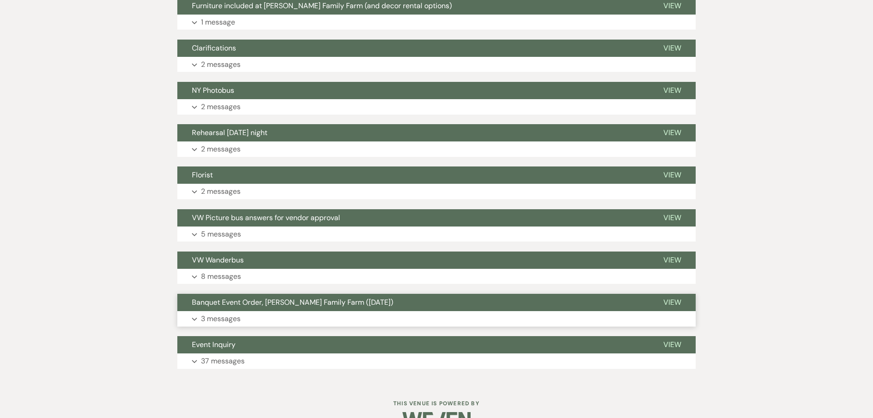
scroll to position [813, 0]
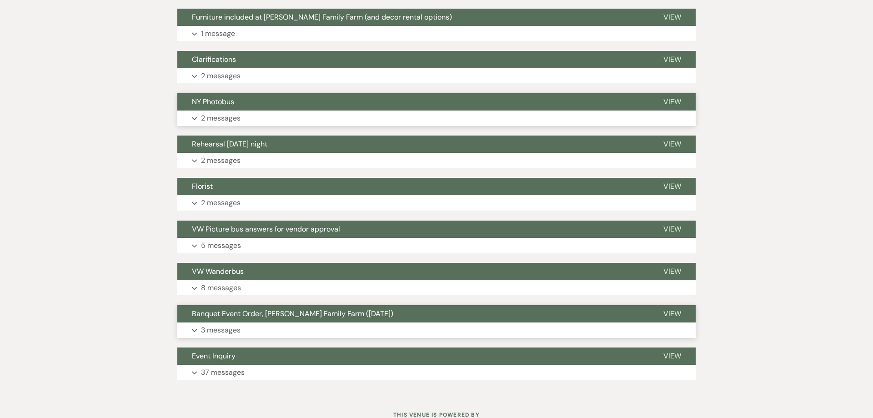
click at [218, 115] on p "2 messages" at bounding box center [221, 119] width 40 height 12
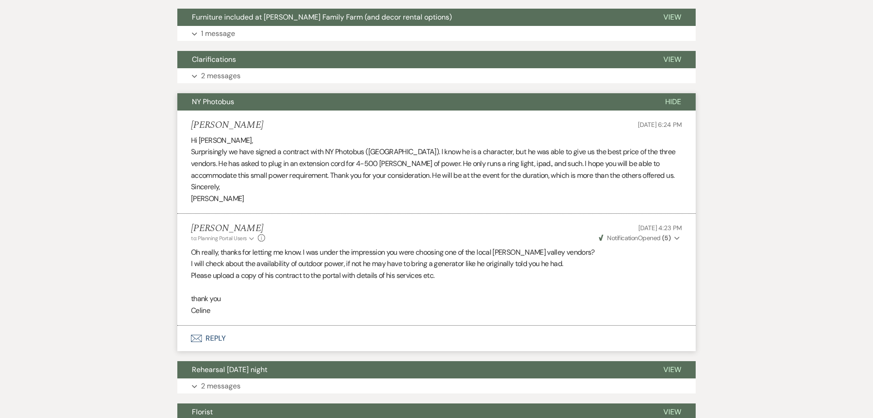
click at [212, 100] on span "NY Photobus" at bounding box center [213, 102] width 42 height 10
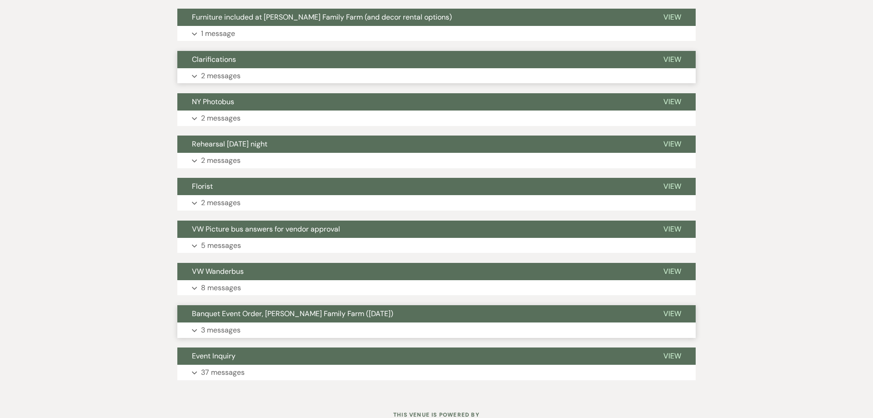
click at [209, 80] on p "2 messages" at bounding box center [221, 76] width 40 height 12
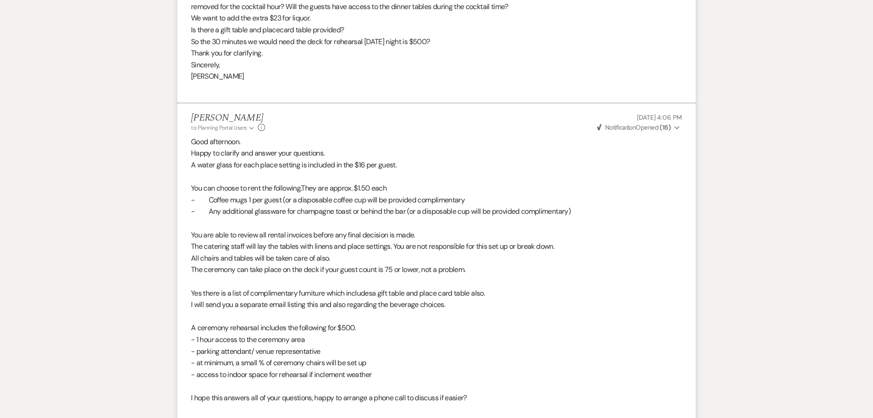
scroll to position [988, 0]
